Goal: Task Accomplishment & Management: Manage account settings

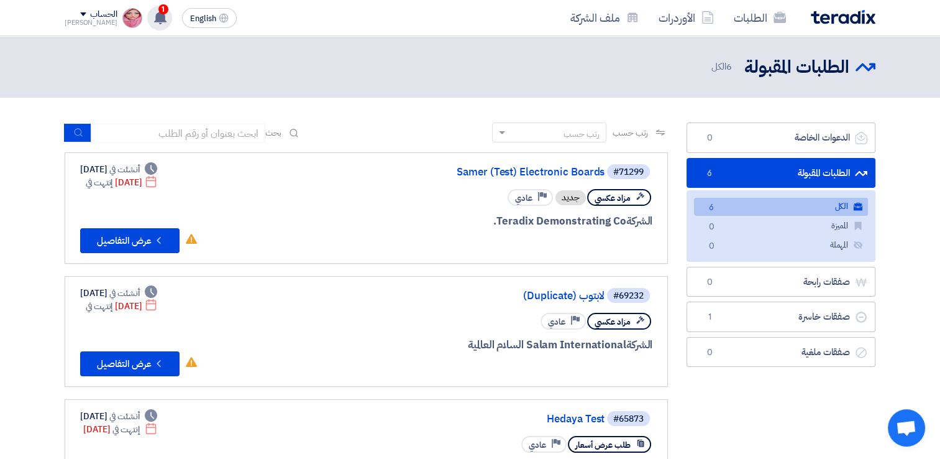
click at [154, 13] on use at bounding box center [160, 18] width 12 height 14
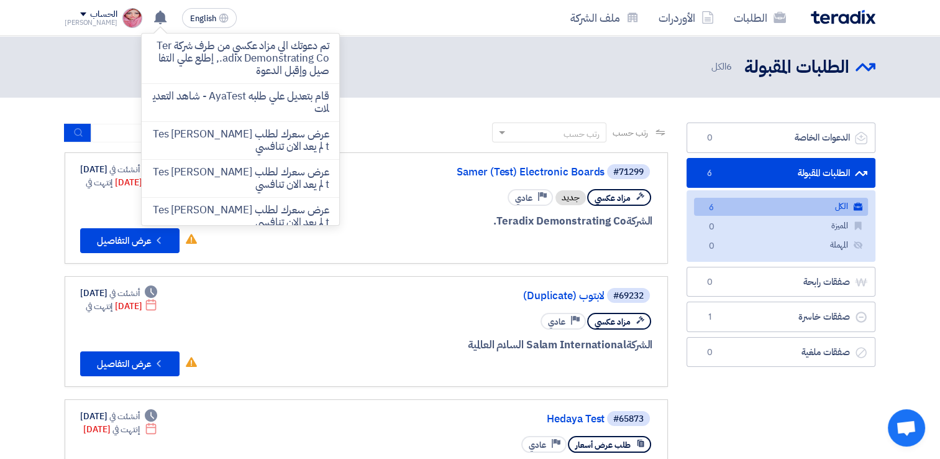
click at [96, 58] on div "الطلبات المقبولة الطلبات المقبولة 6 الكل" at bounding box center [470, 67] width 811 height 24
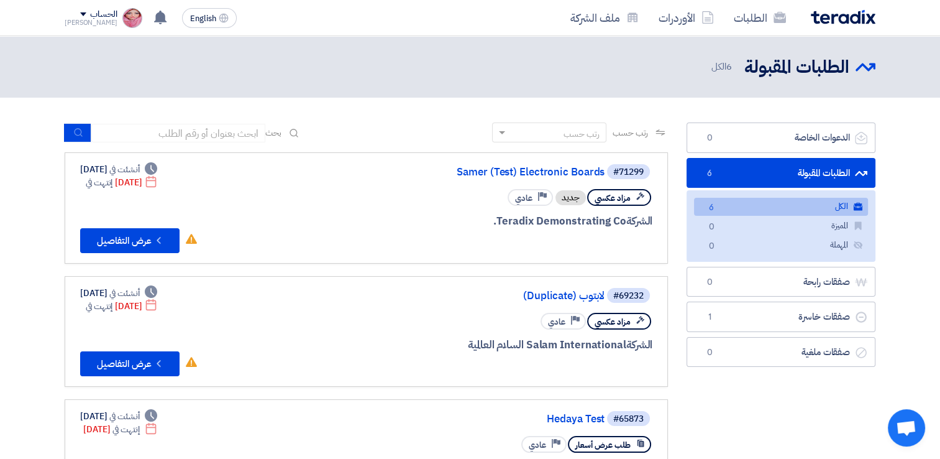
click at [122, 15] on img at bounding box center [132, 18] width 20 height 20
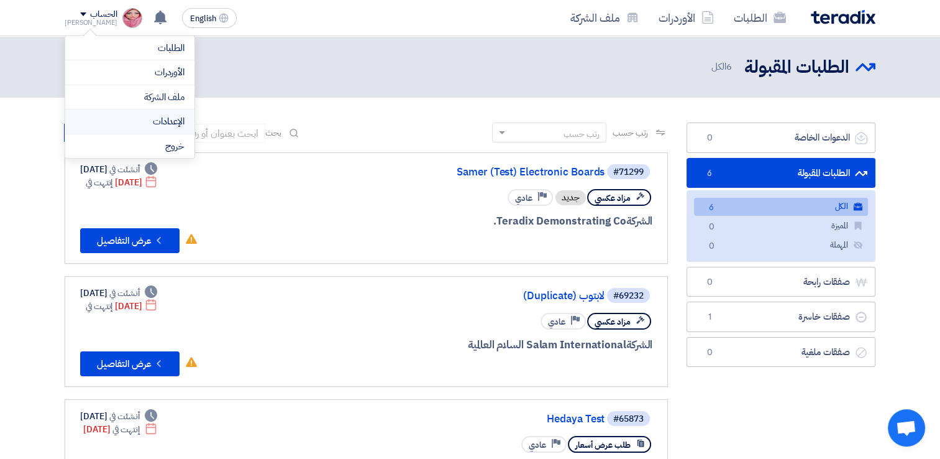
click at [170, 122] on link "الإعدادات" at bounding box center [129, 121] width 109 height 14
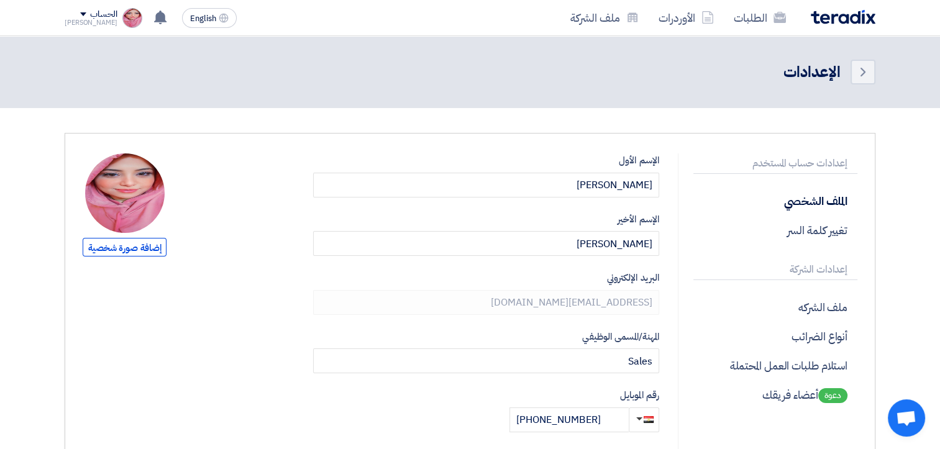
click at [136, 198] on img at bounding box center [125, 194] width 80 height 80
click at [139, 247] on span "إضافة صورة شخصية" at bounding box center [125, 247] width 84 height 19
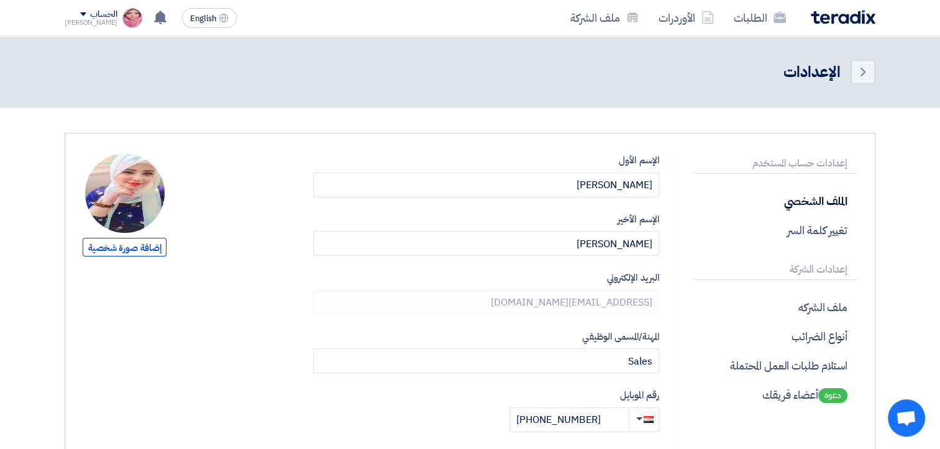
click at [124, 190] on img at bounding box center [125, 194] width 80 height 80
click at [132, 247] on span "إضافة صورة شخصية" at bounding box center [125, 247] width 84 height 19
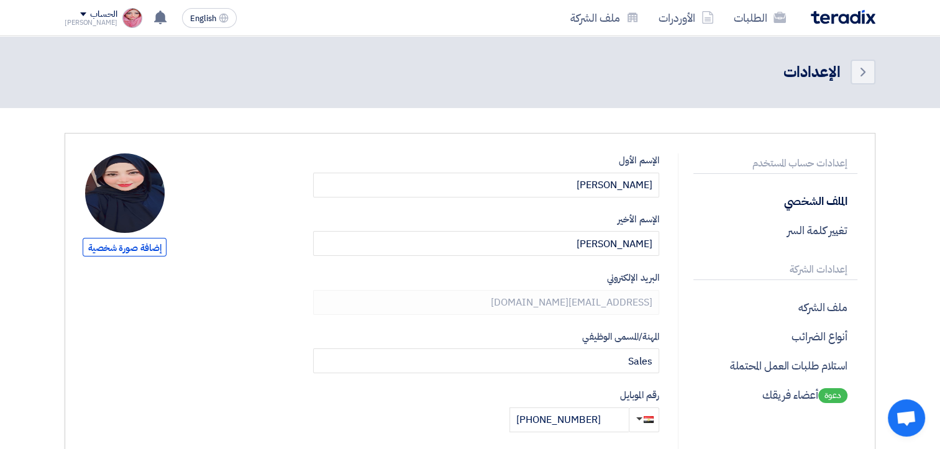
click at [115, 201] on img at bounding box center [125, 194] width 80 height 80
click at [126, 214] on img at bounding box center [125, 194] width 80 height 80
click at [140, 249] on span "إضافة صورة شخصية" at bounding box center [125, 247] width 84 height 19
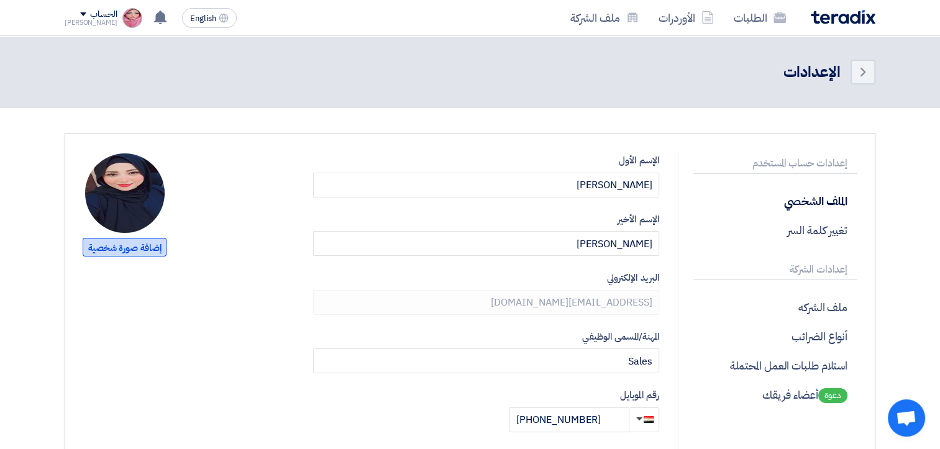
type input "C:\fakepath\WhatsApp Image [DATE] 02.47.43_baaade04.jpg"
click at [126, 243] on span "إضافة صورة شخصية" at bounding box center [125, 247] width 84 height 19
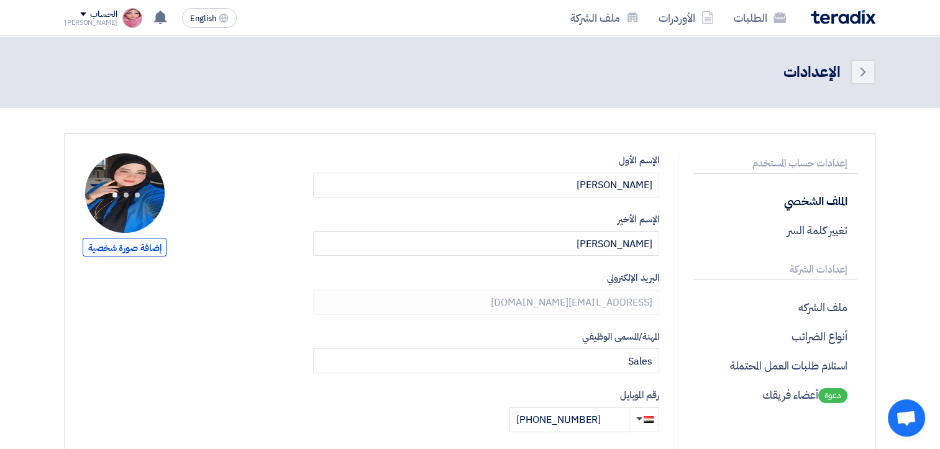
drag, startPoint x: 137, startPoint y: 186, endPoint x: 109, endPoint y: 189, distance: 28.1
click at [109, 189] on div at bounding box center [126, 192] width 42 height 19
click at [779, 25] on link "الطلبات" at bounding box center [760, 17] width 72 height 29
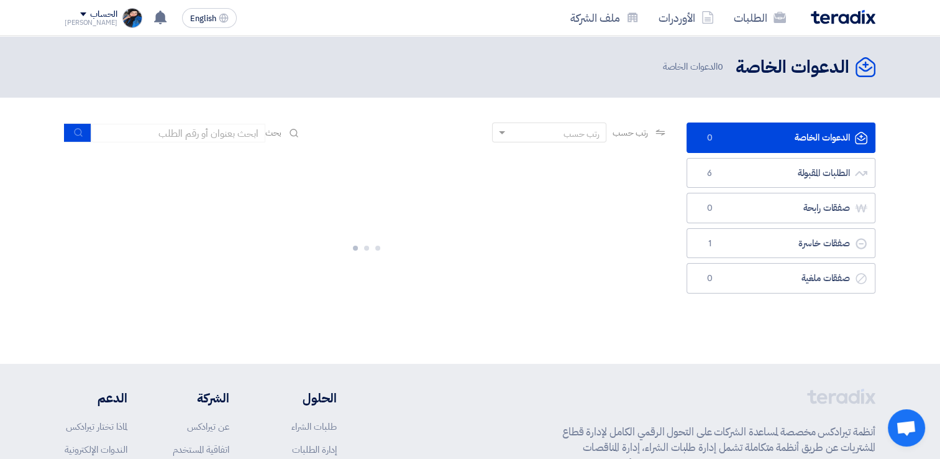
click at [85, 24] on div "[PERSON_NAME]" at bounding box center [91, 22] width 53 height 7
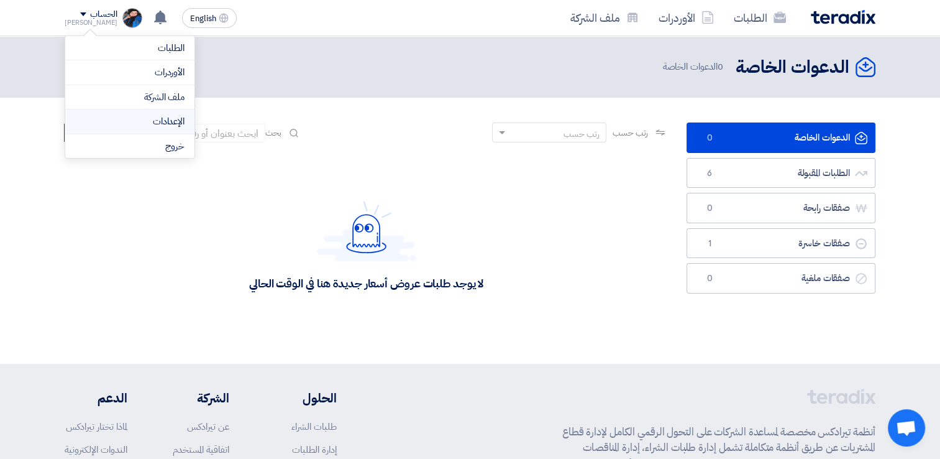
click at [132, 116] on link "الإعدادات" at bounding box center [129, 121] width 109 height 14
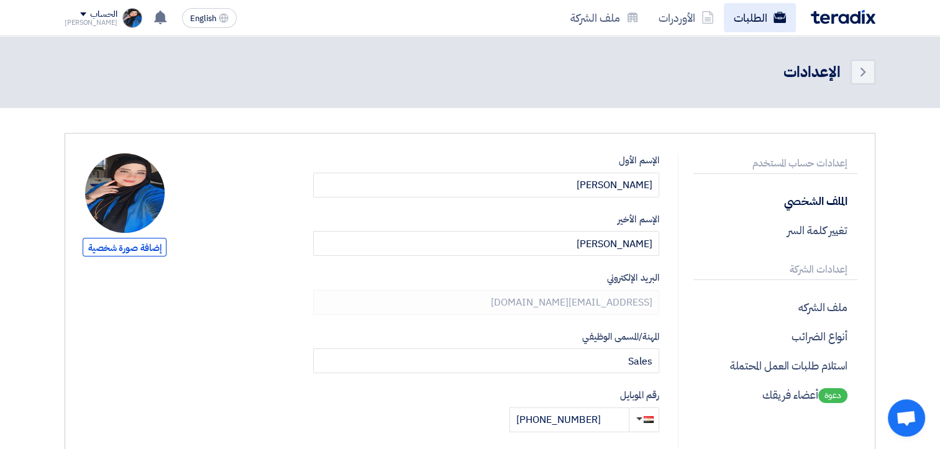
click at [751, 21] on link "الطلبات" at bounding box center [760, 17] width 72 height 29
